Goal: Information Seeking & Learning: Learn about a topic

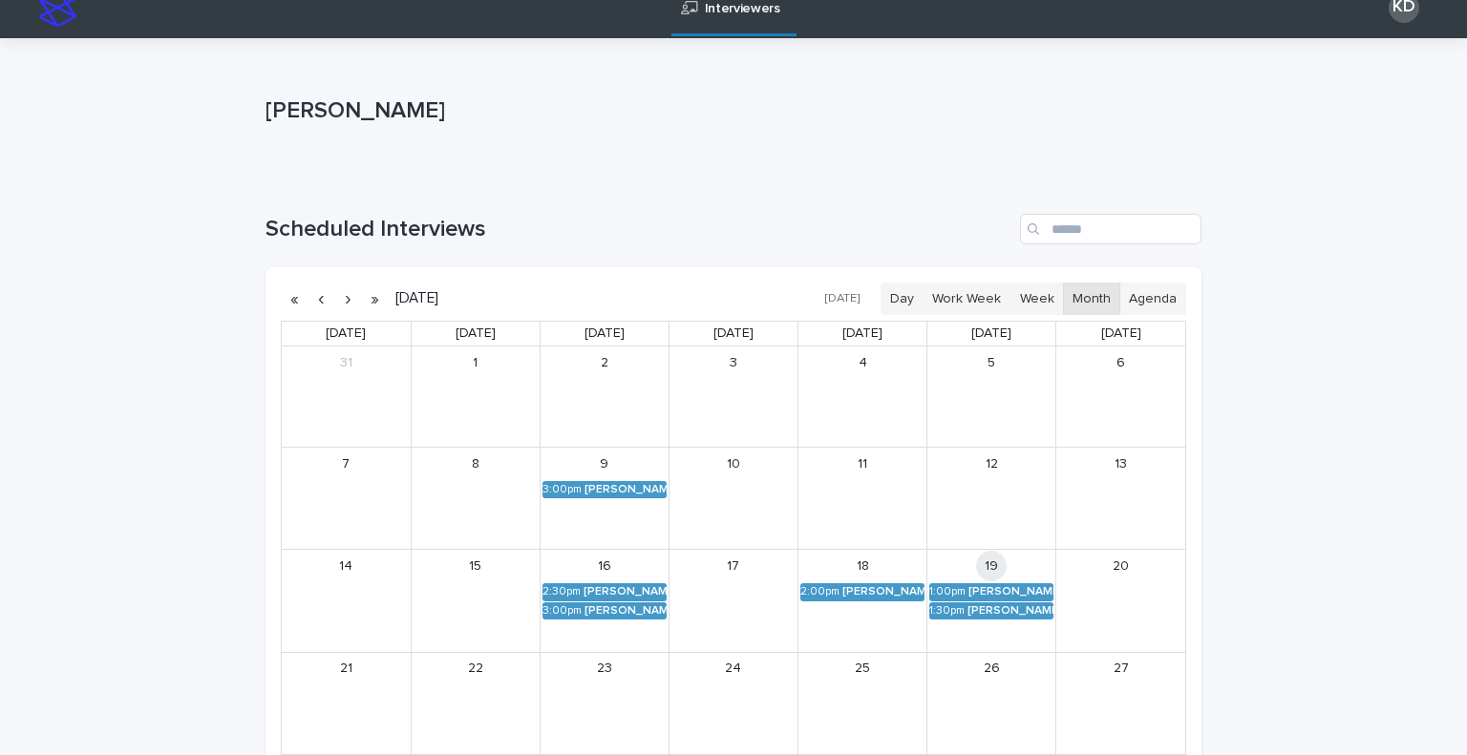
scroll to position [96, 0]
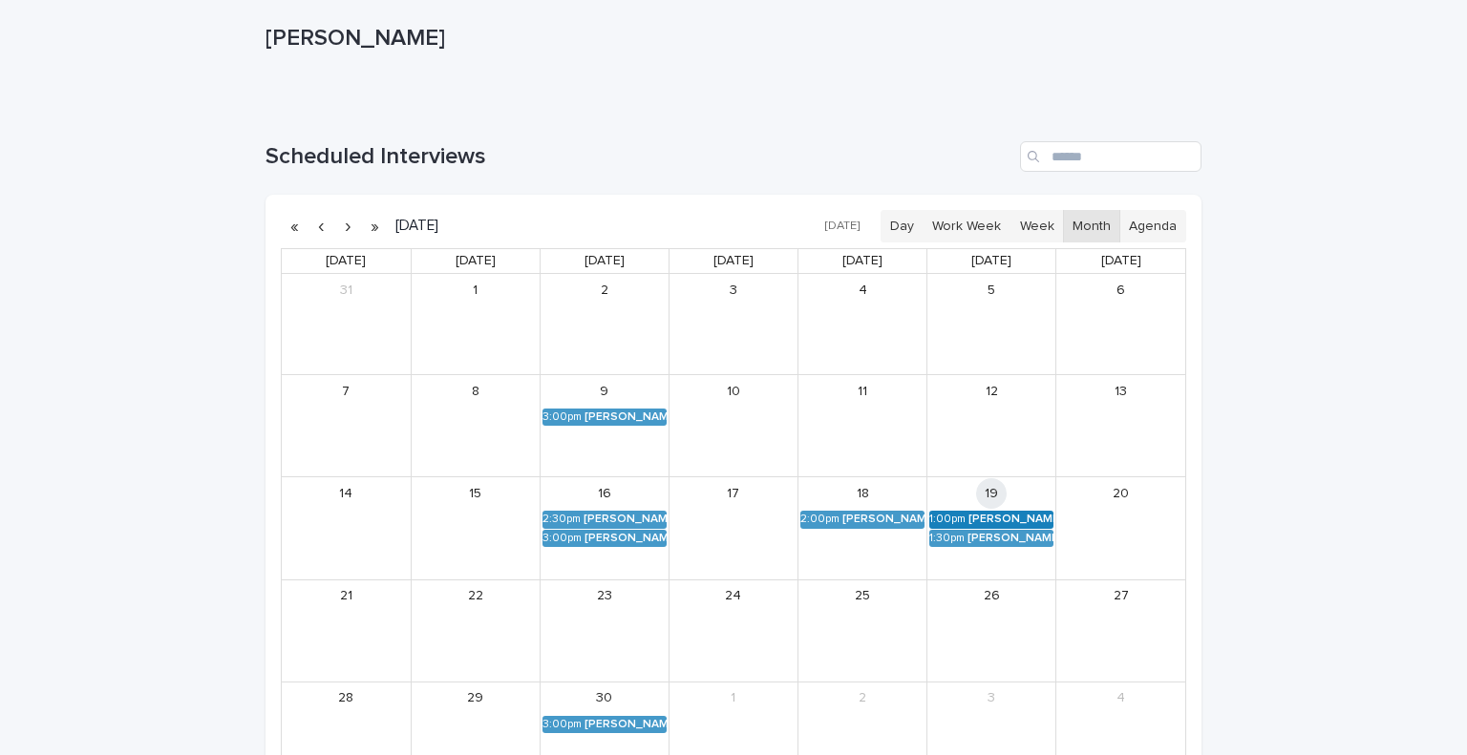
click at [1005, 521] on div "[PERSON_NAME] (Round 2)" at bounding box center [1010, 519] width 85 height 13
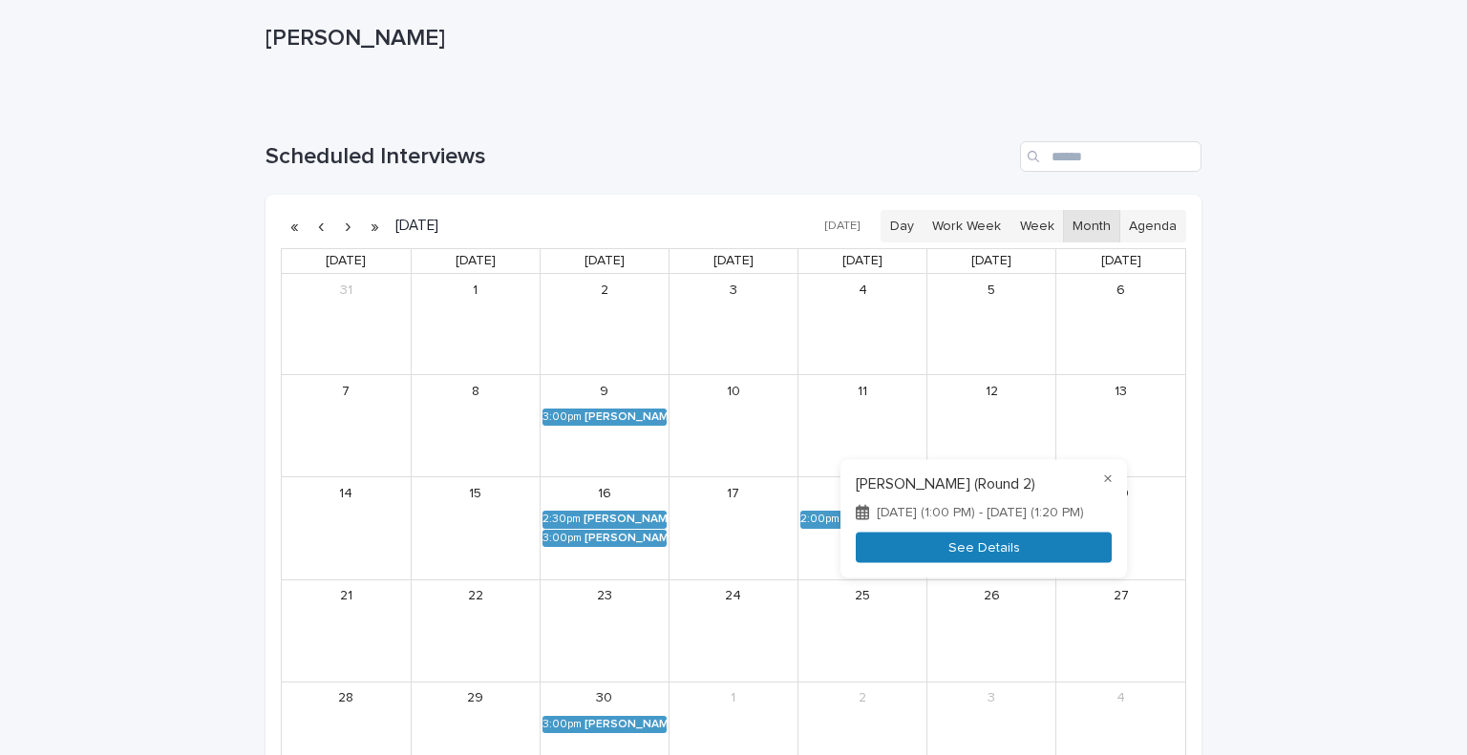
click at [971, 551] on button "See Details" at bounding box center [984, 548] width 256 height 32
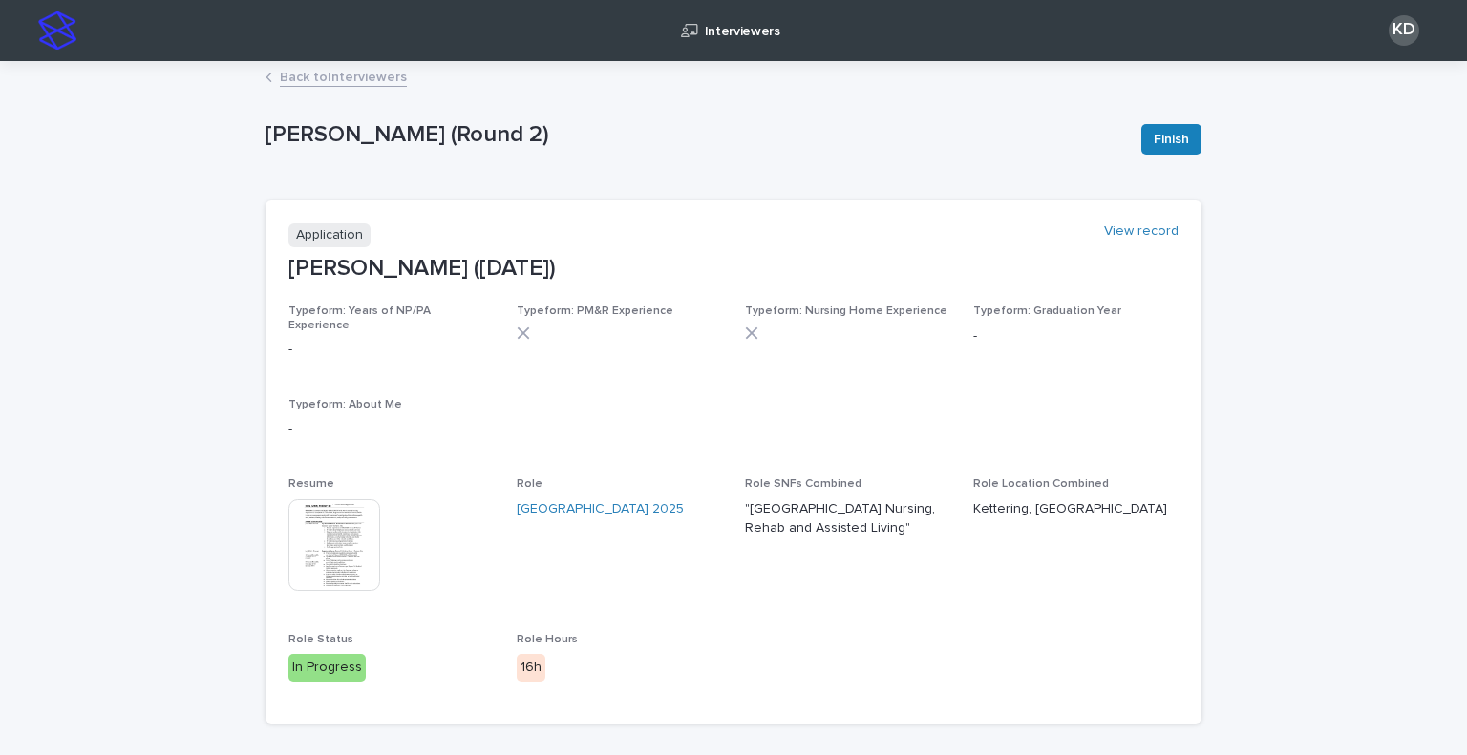
click at [329, 540] on img at bounding box center [334, 545] width 92 height 92
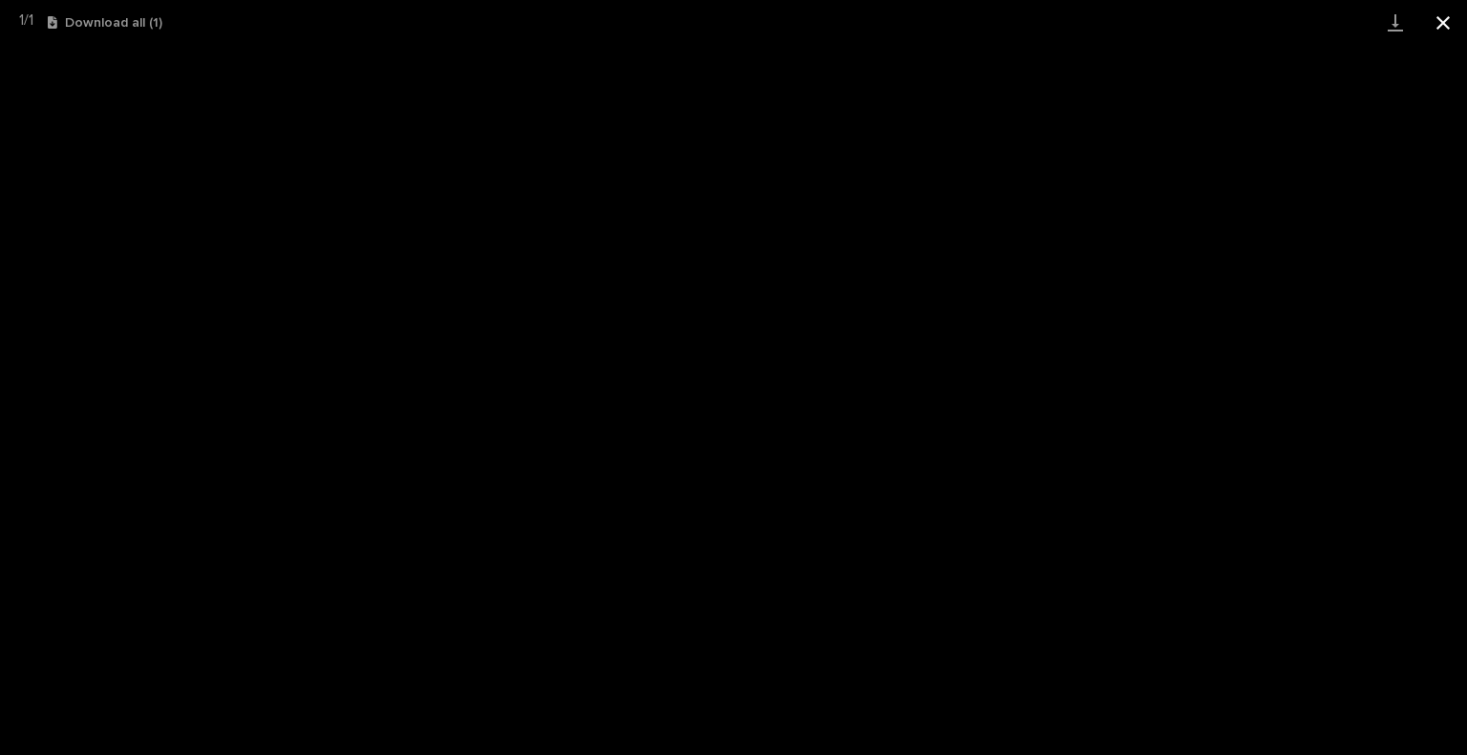
click at [1455, 24] on button "Close gallery" at bounding box center [1443, 22] width 48 height 45
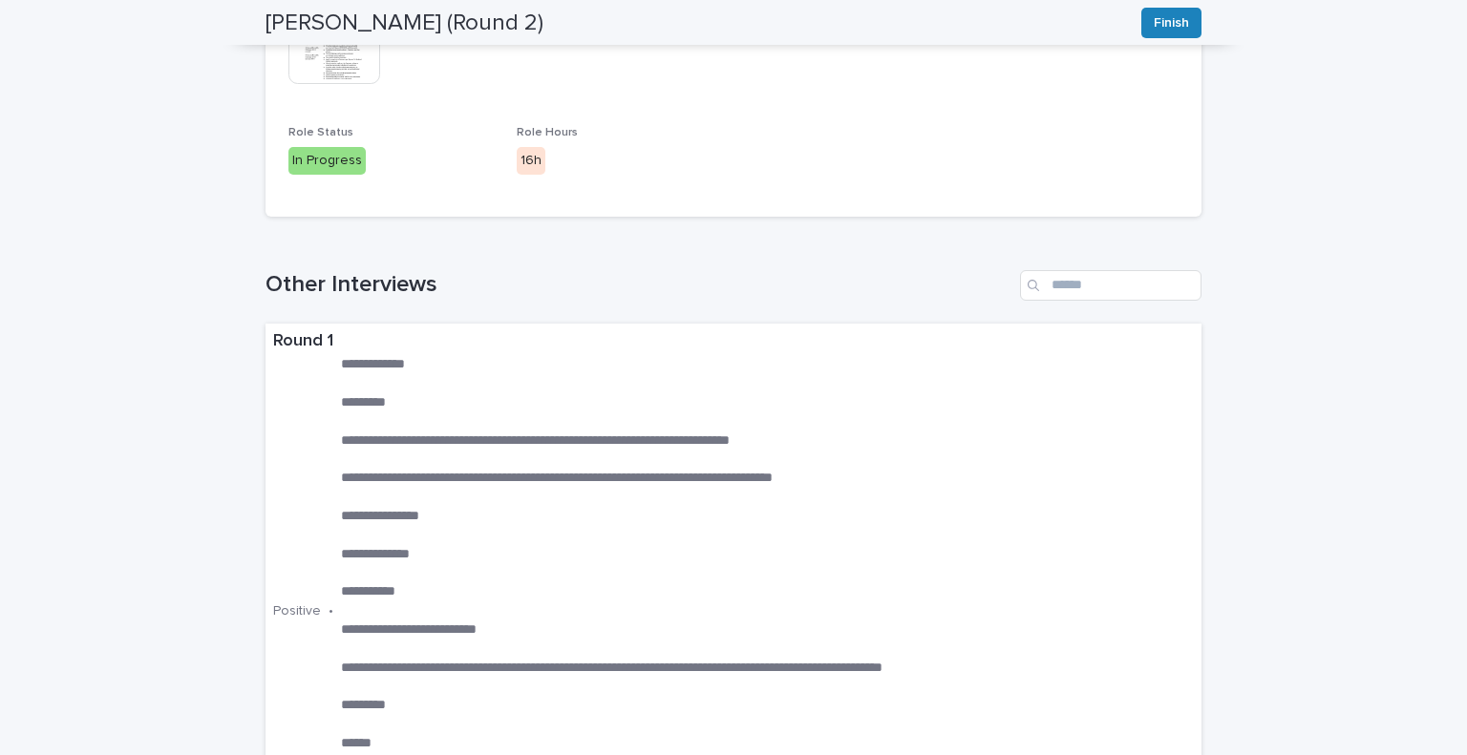
scroll to position [124, 0]
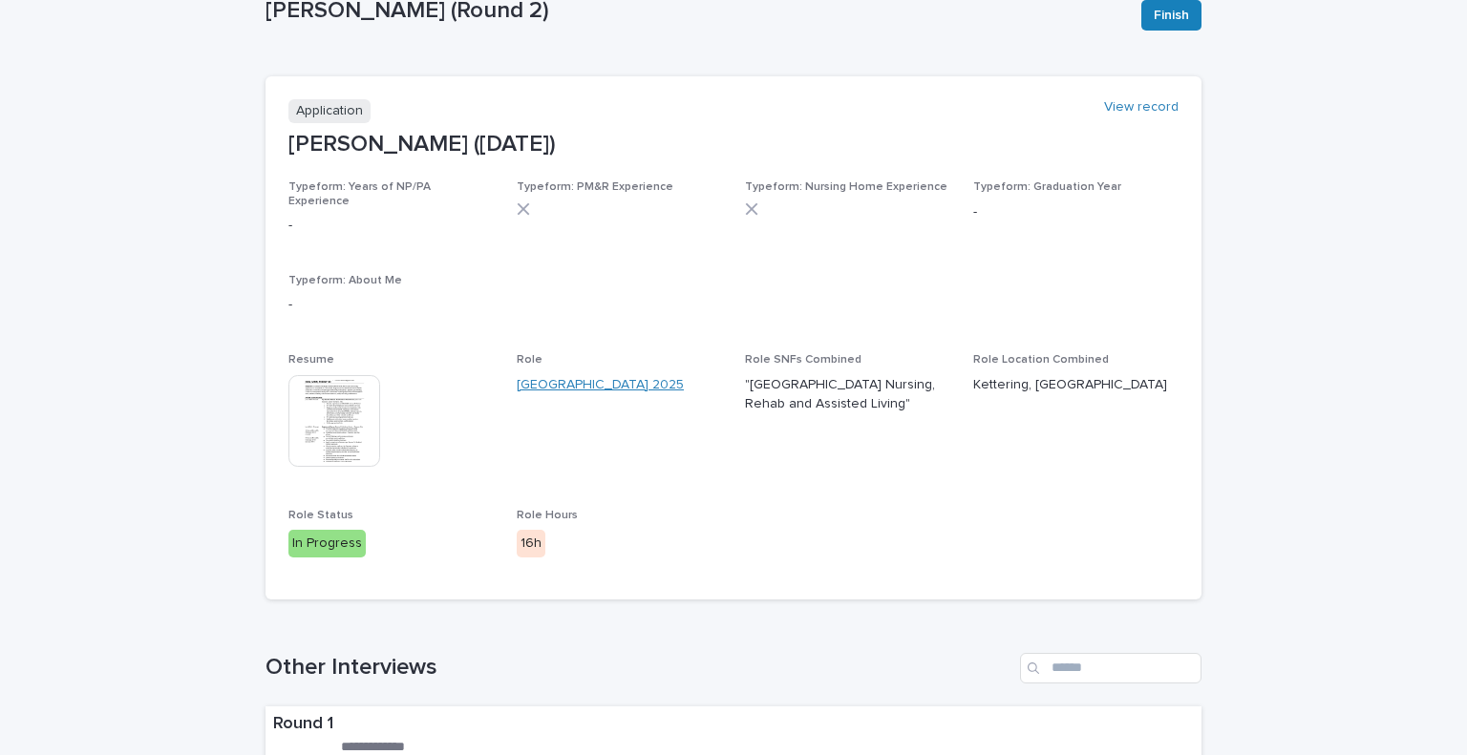
click at [542, 375] on link "Oak Creek Terrace Nursing, OH Q3 2025" at bounding box center [600, 385] width 167 height 20
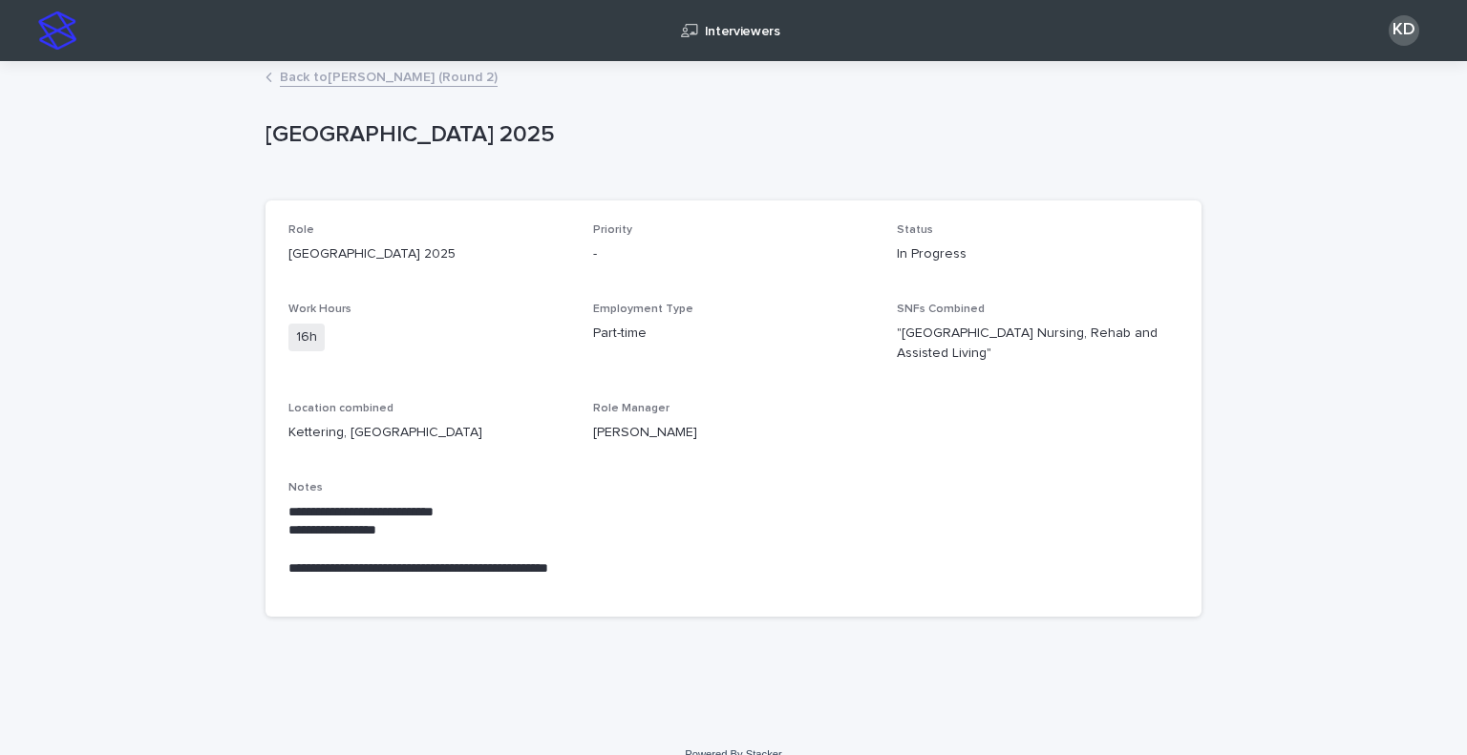
drag, startPoint x: 678, startPoint y: 614, endPoint x: 808, endPoint y: 572, distance: 136.5
click at [1061, 498] on div "**********" at bounding box center [733, 537] width 890 height 113
click at [401, 66] on link "Back to Karaine Eziolisa (Round 2)" at bounding box center [389, 76] width 218 height 22
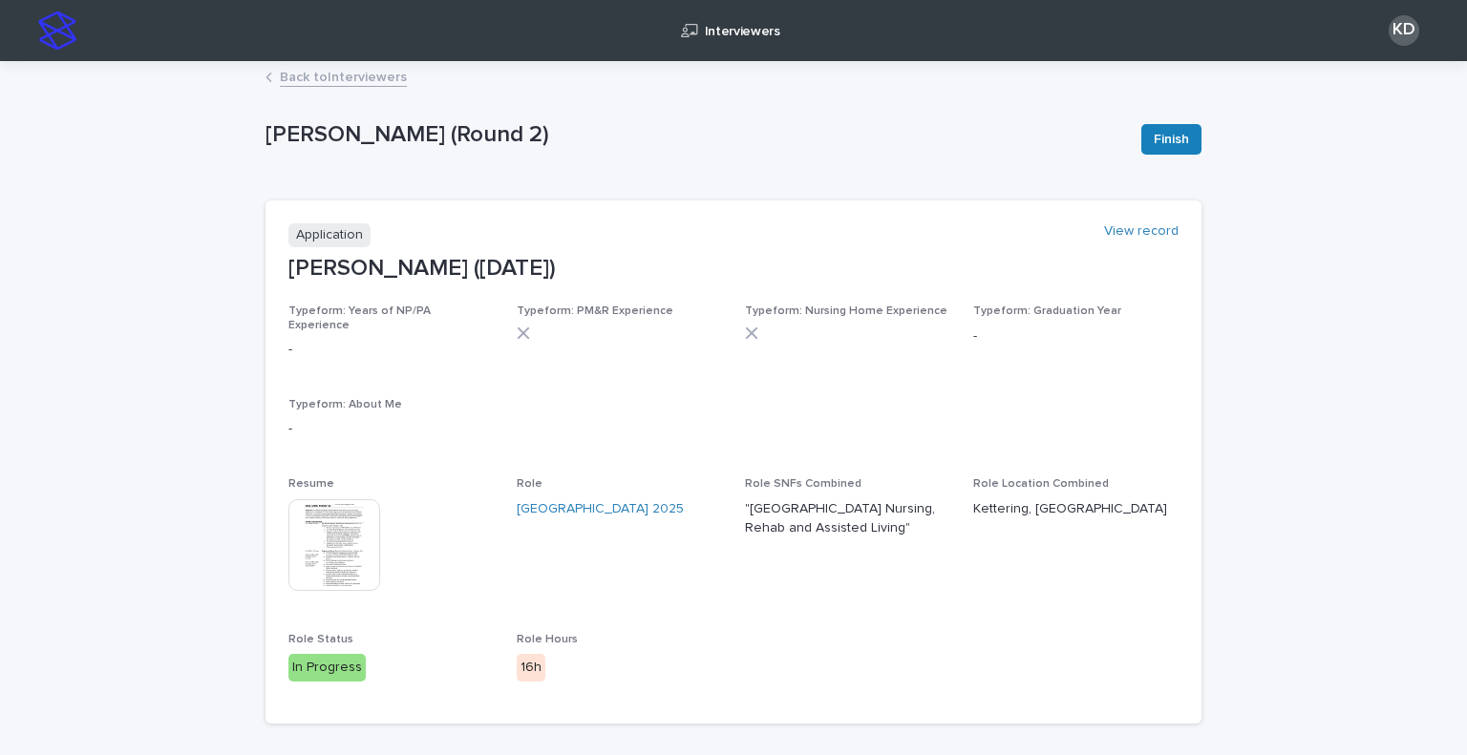
click at [316, 520] on img at bounding box center [334, 545] width 92 height 92
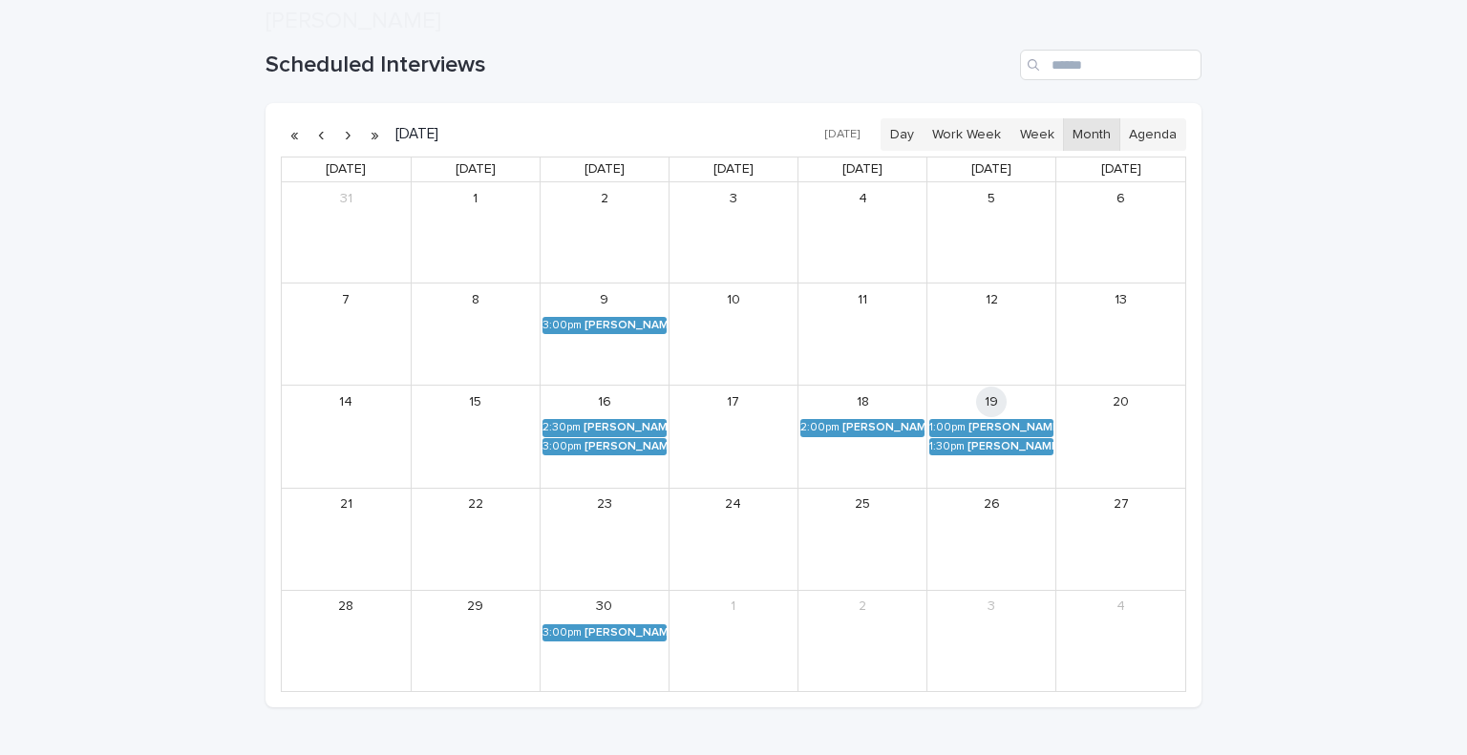
scroll to position [191, 0]
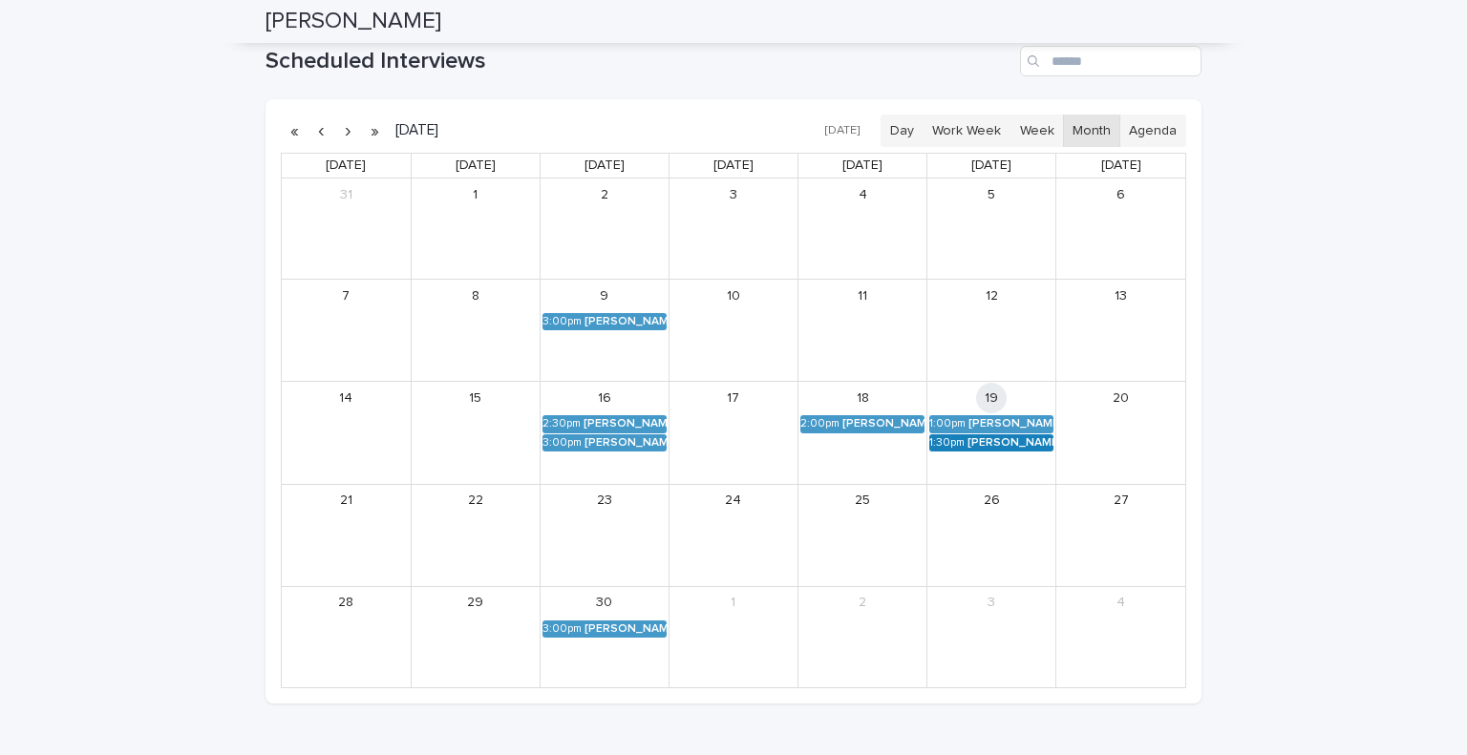
click at [945, 439] on div "1:30pm" at bounding box center [946, 442] width 35 height 13
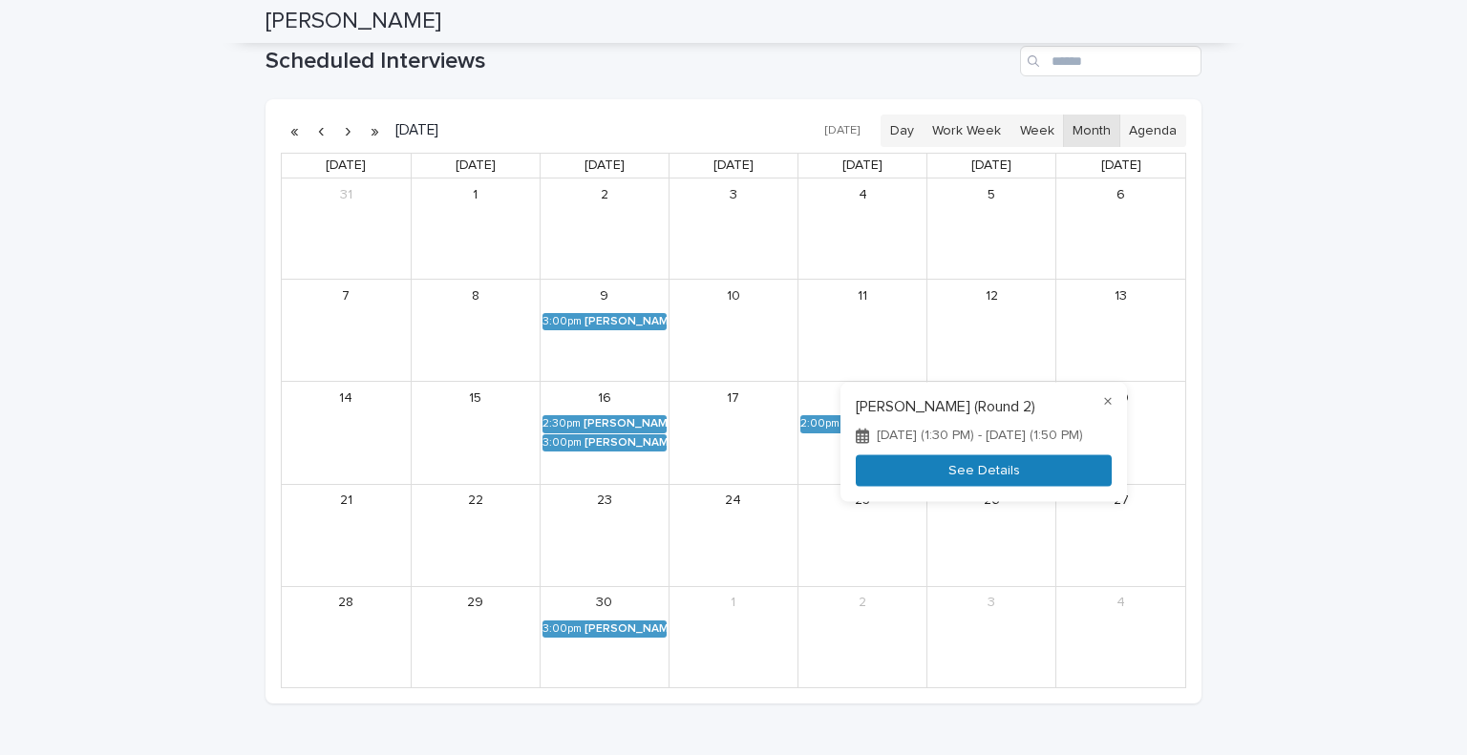
click at [944, 480] on button "See Details" at bounding box center [984, 472] width 256 height 32
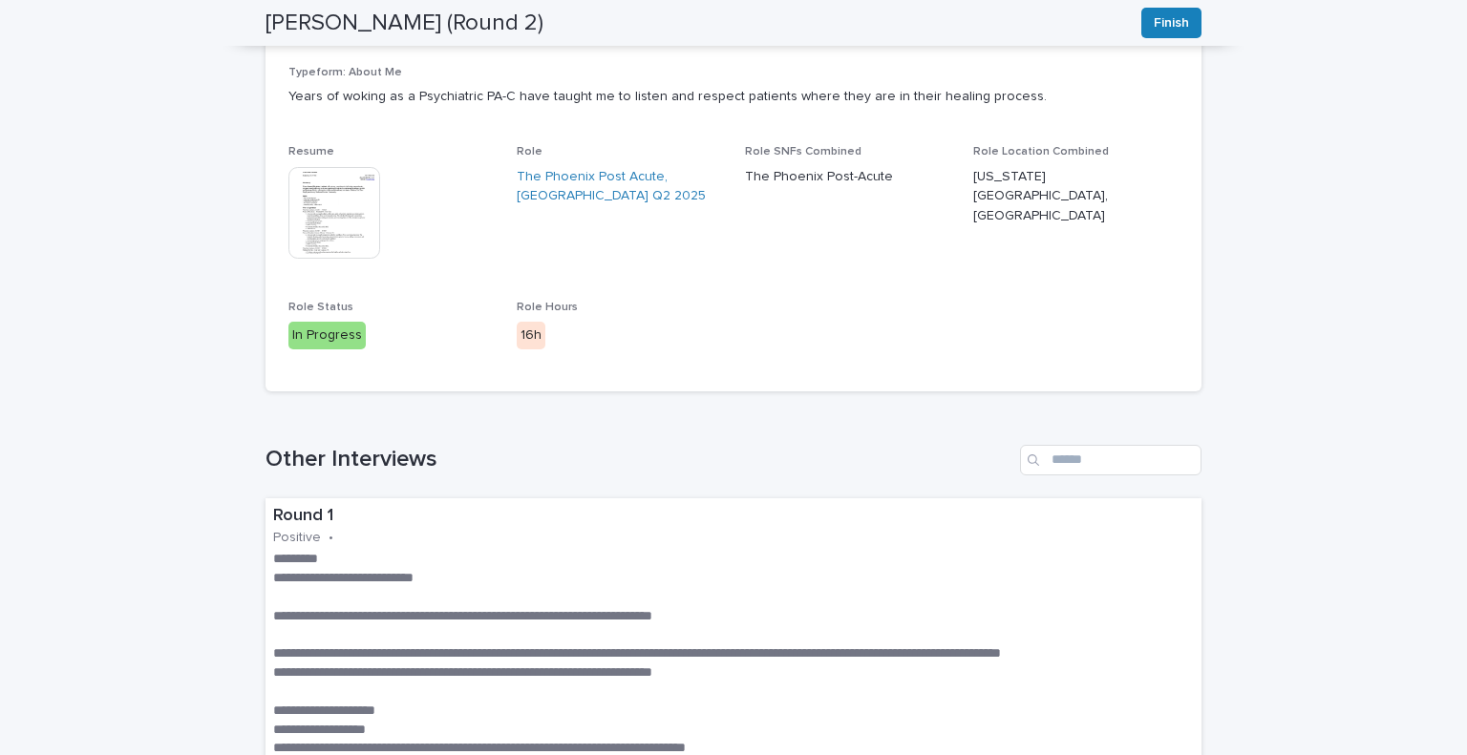
scroll to position [46, 0]
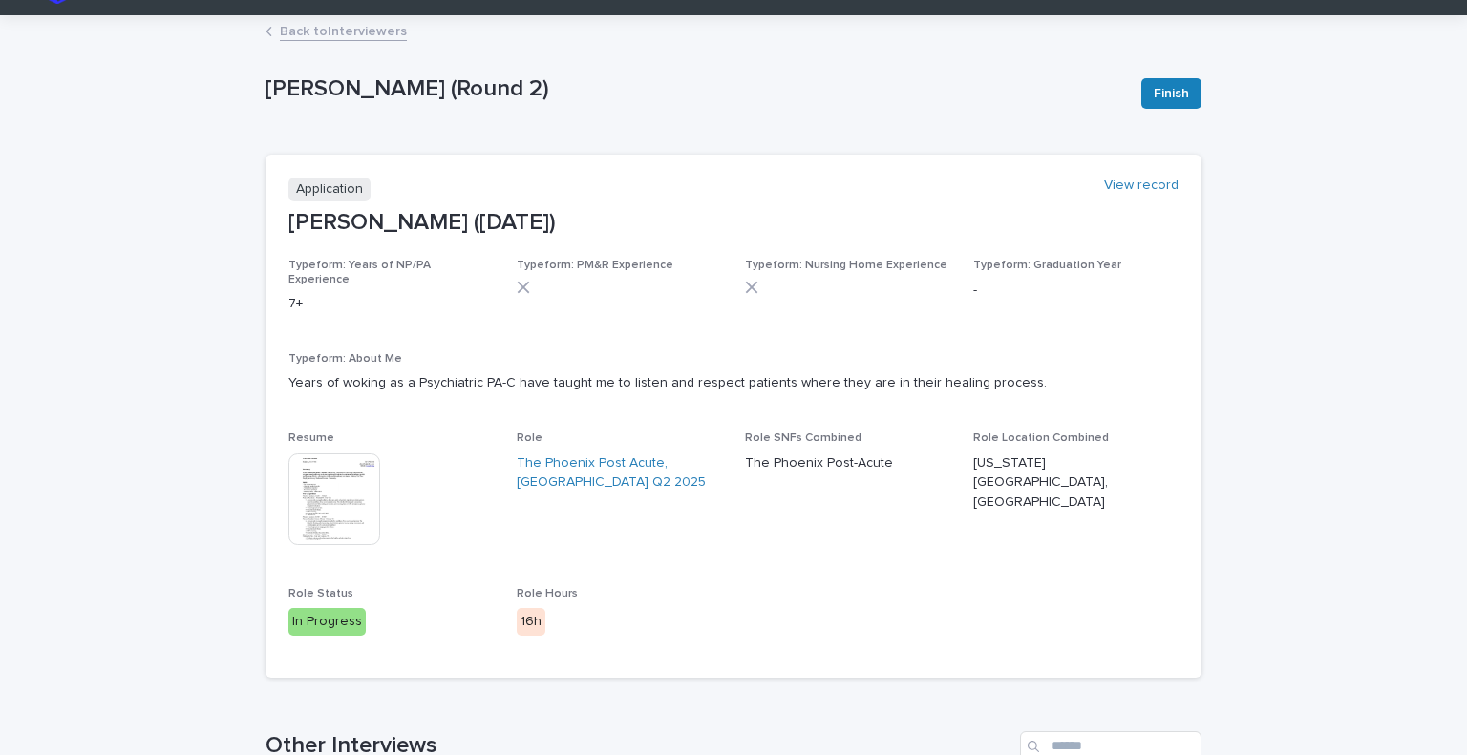
click at [334, 469] on img at bounding box center [334, 500] width 92 height 92
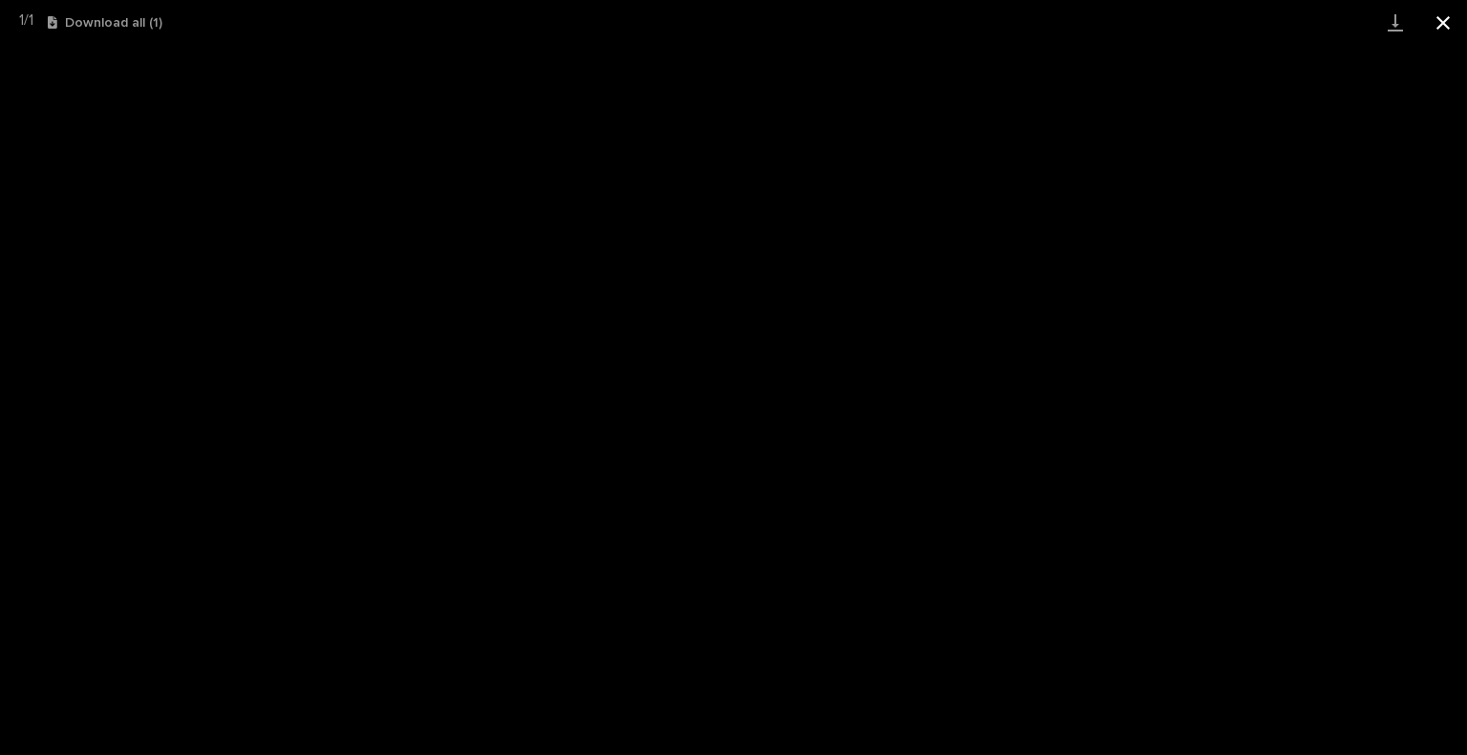
drag, startPoint x: 1449, startPoint y: 14, endPoint x: 1440, endPoint y: 32, distance: 19.2
click at [1449, 14] on button "Close gallery" at bounding box center [1443, 22] width 48 height 45
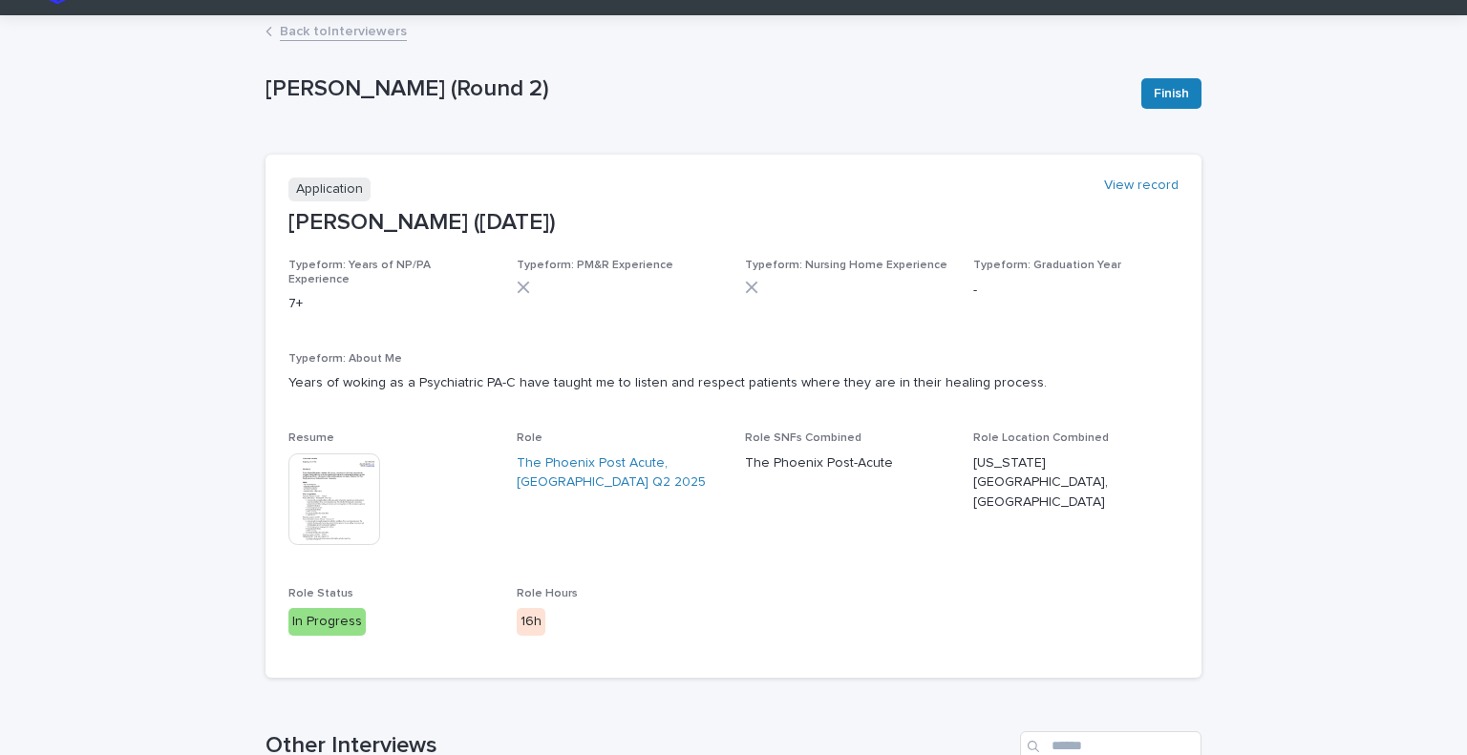
click at [350, 24] on link "Back to Interviewers" at bounding box center [343, 30] width 127 height 22
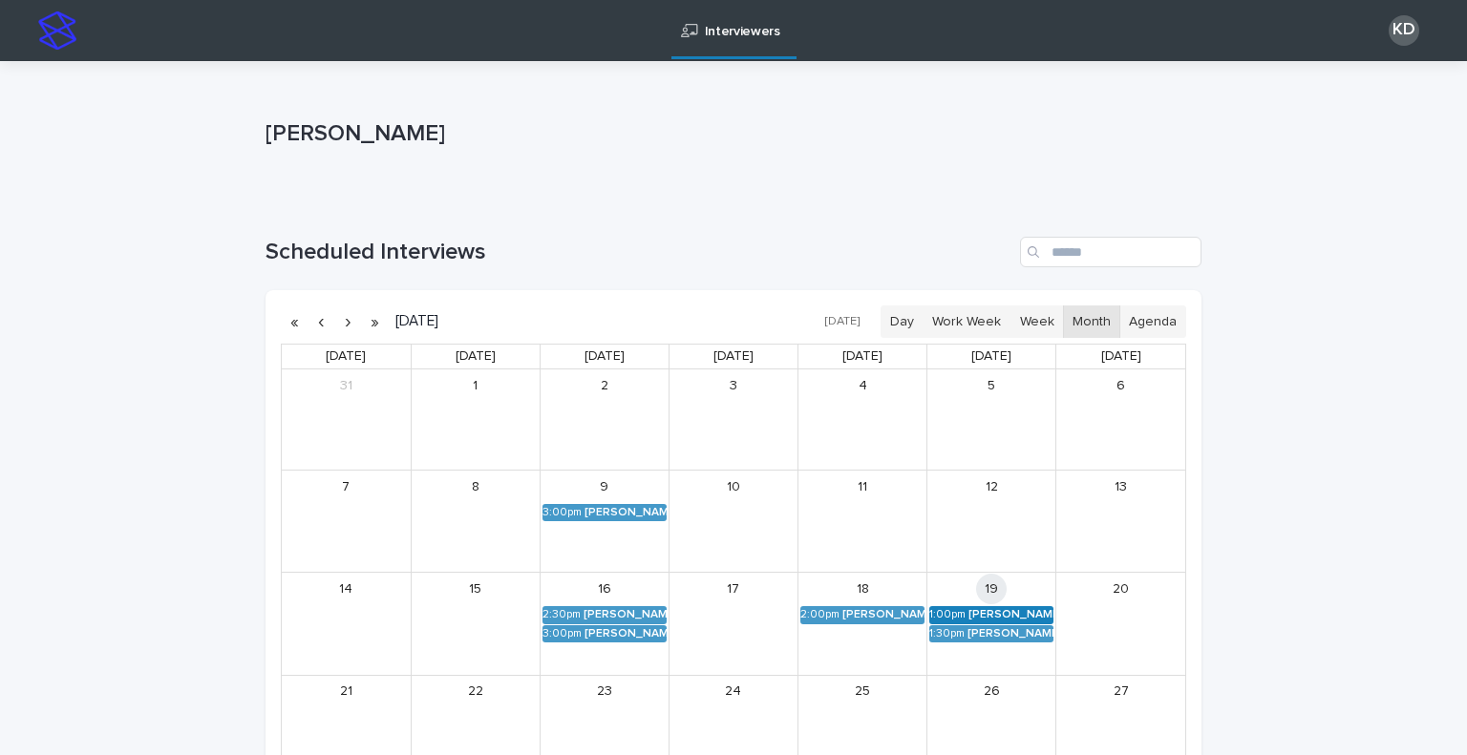
click at [1035, 613] on div "[PERSON_NAME] (Round 2)" at bounding box center [1010, 614] width 85 height 13
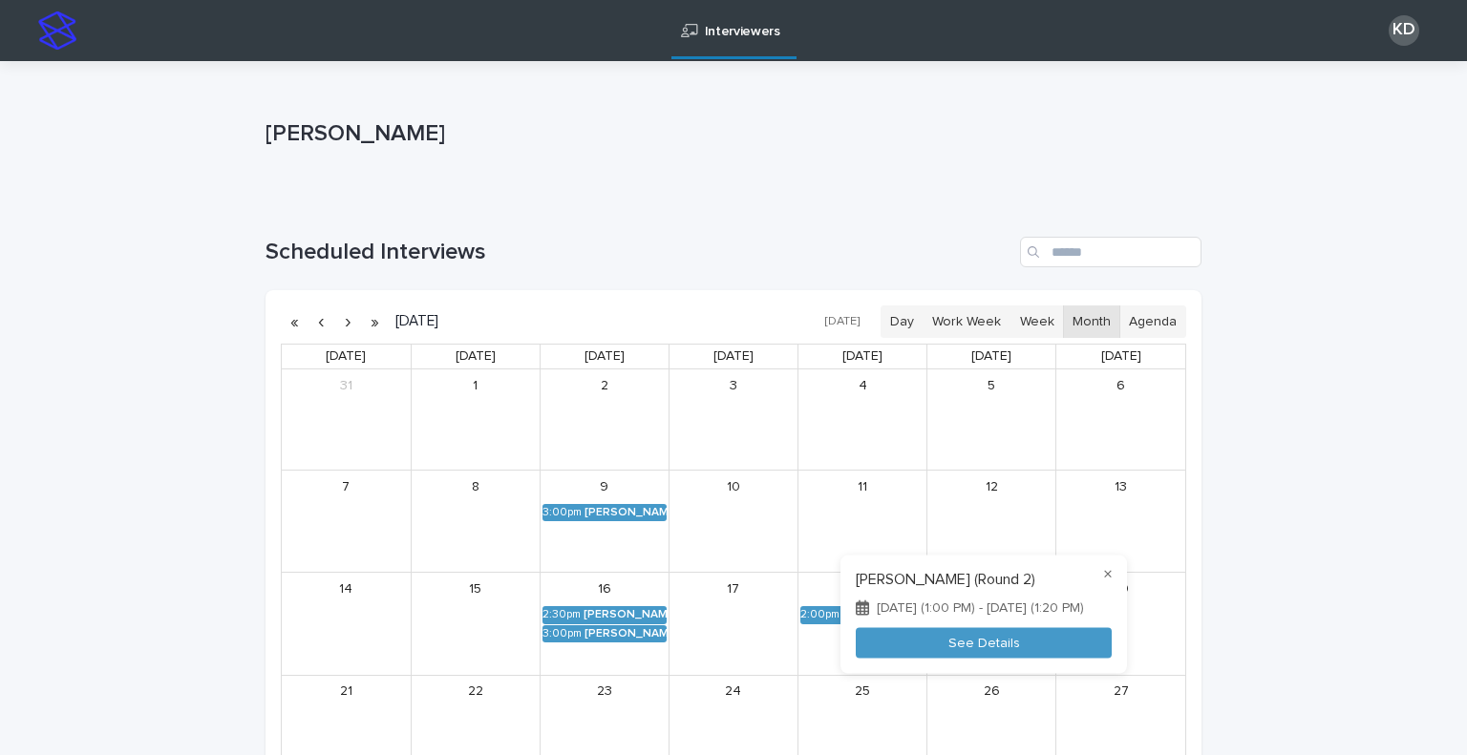
click at [1311, 671] on div at bounding box center [733, 377] width 1467 height 755
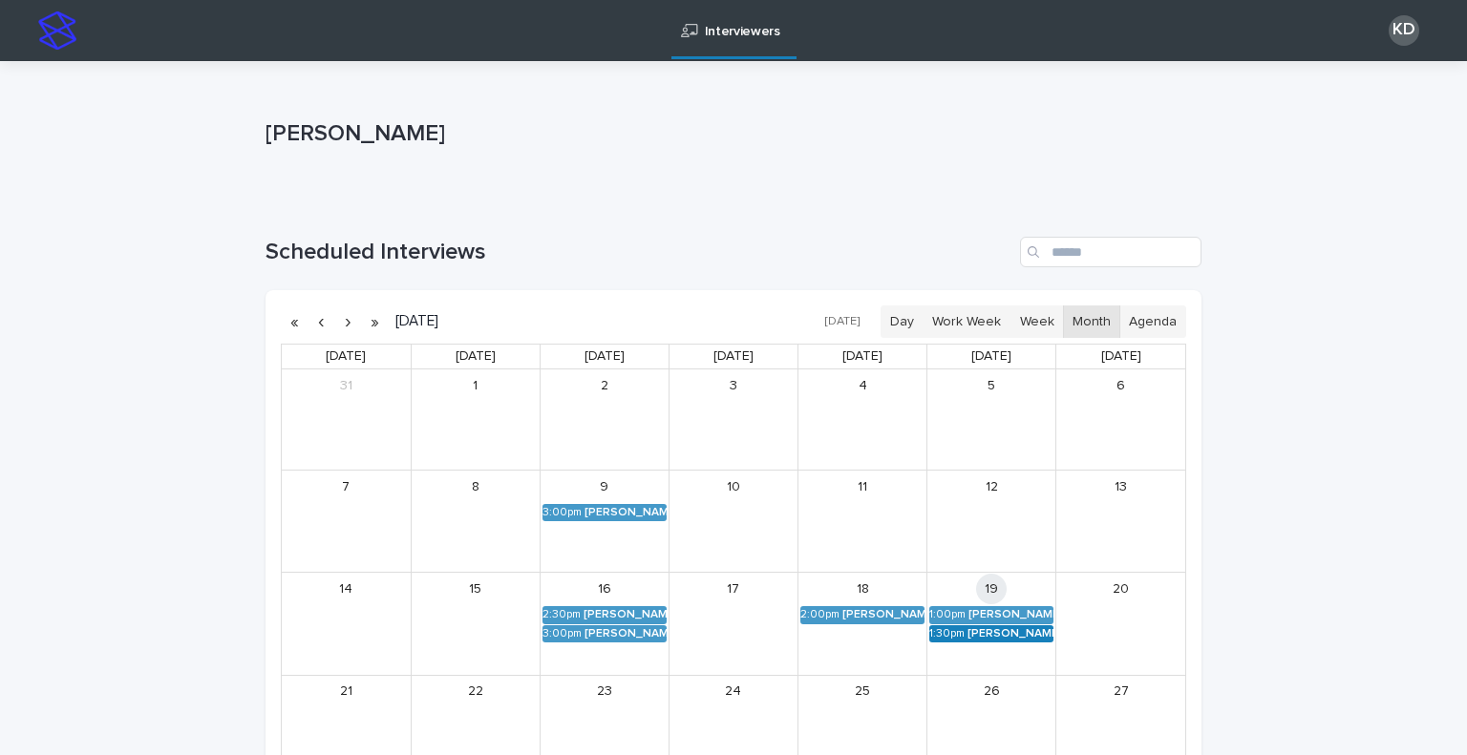
click at [968, 637] on div "[PERSON_NAME] (Round 2)" at bounding box center [1010, 633] width 86 height 13
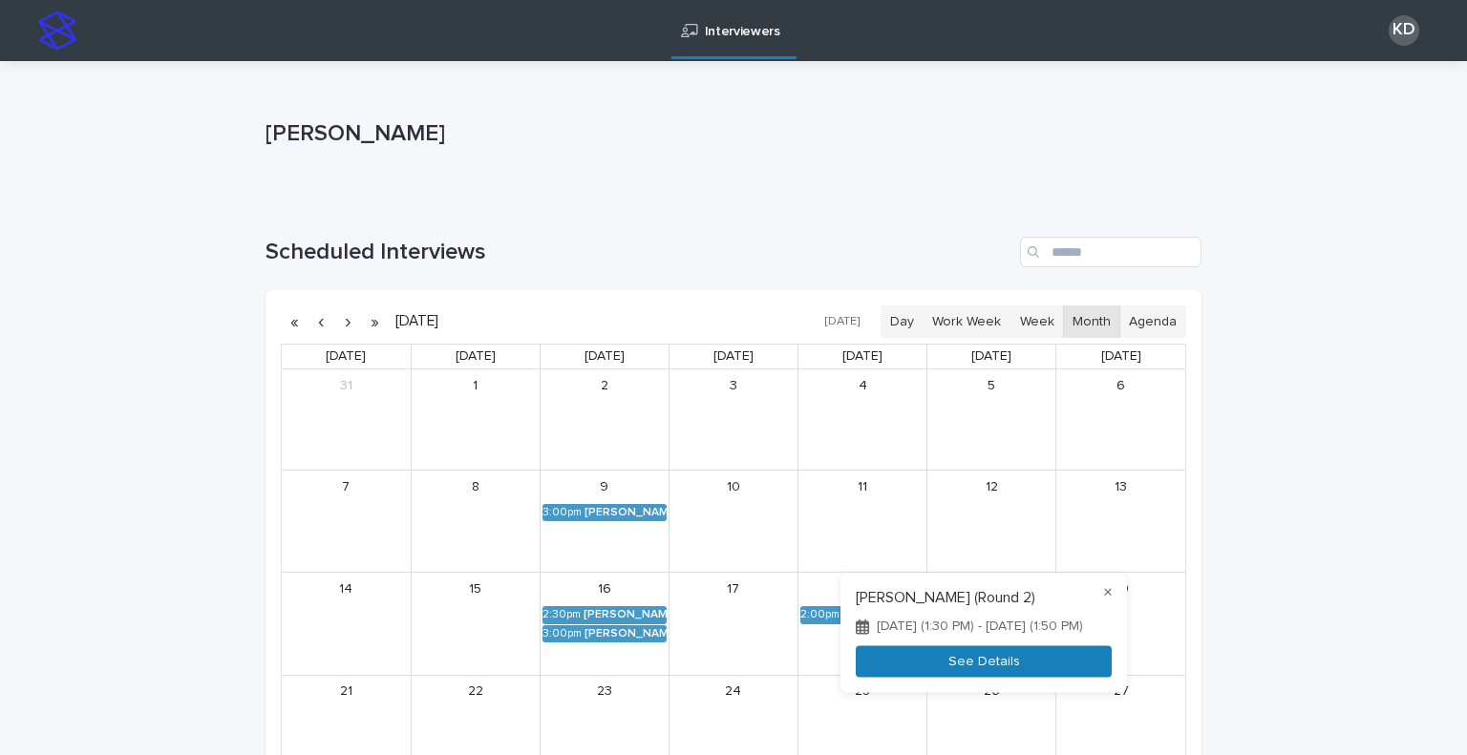
click at [975, 669] on button "See Details" at bounding box center [984, 663] width 256 height 32
